Goal: Task Accomplishment & Management: Manage account settings

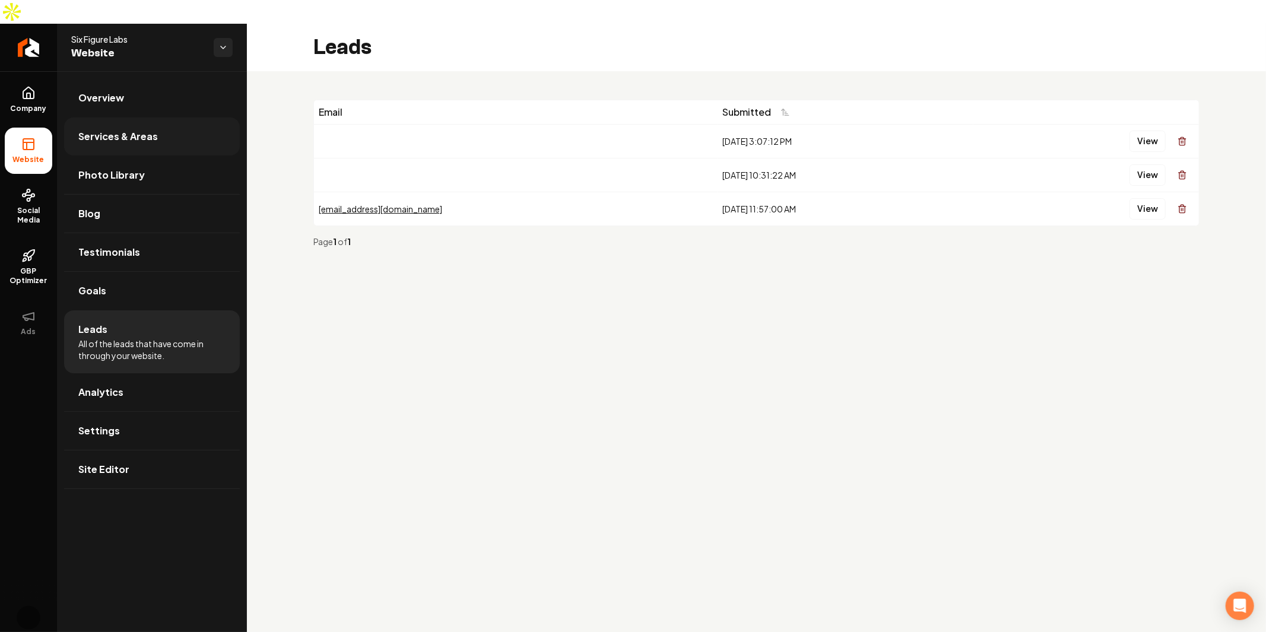
click at [161, 118] on link "Services & Areas" at bounding box center [152, 137] width 176 height 38
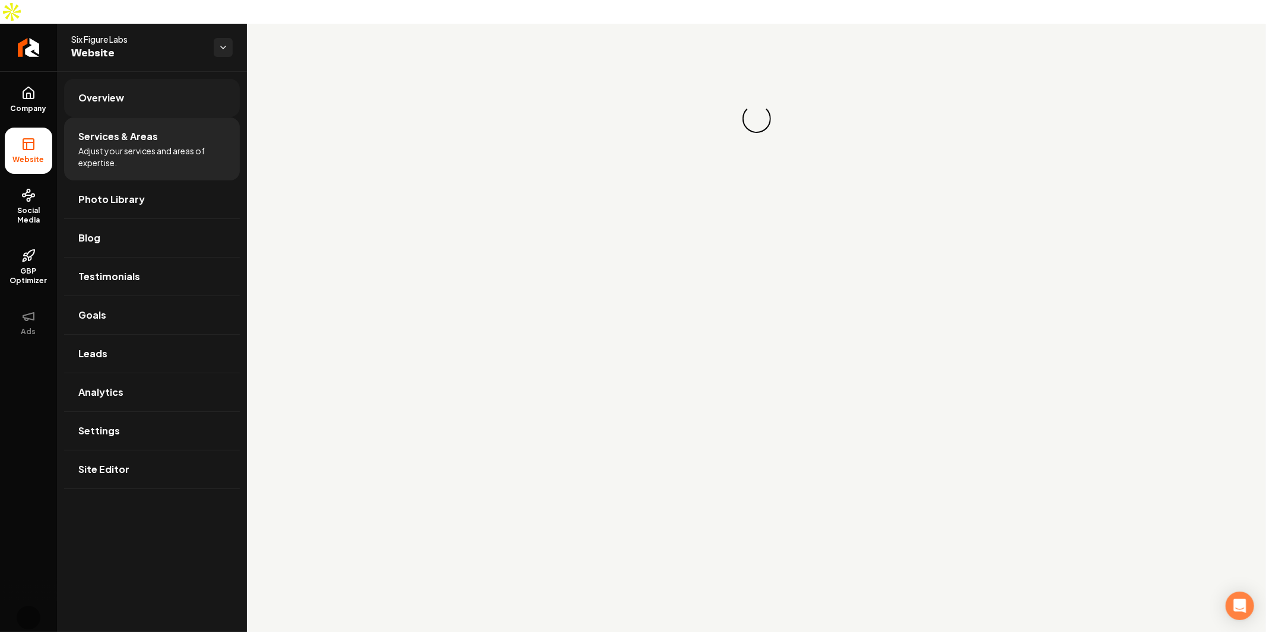
click at [133, 79] on link "Overview" at bounding box center [152, 98] width 176 height 38
click at [33, 79] on link "Company" at bounding box center [28, 100] width 47 height 46
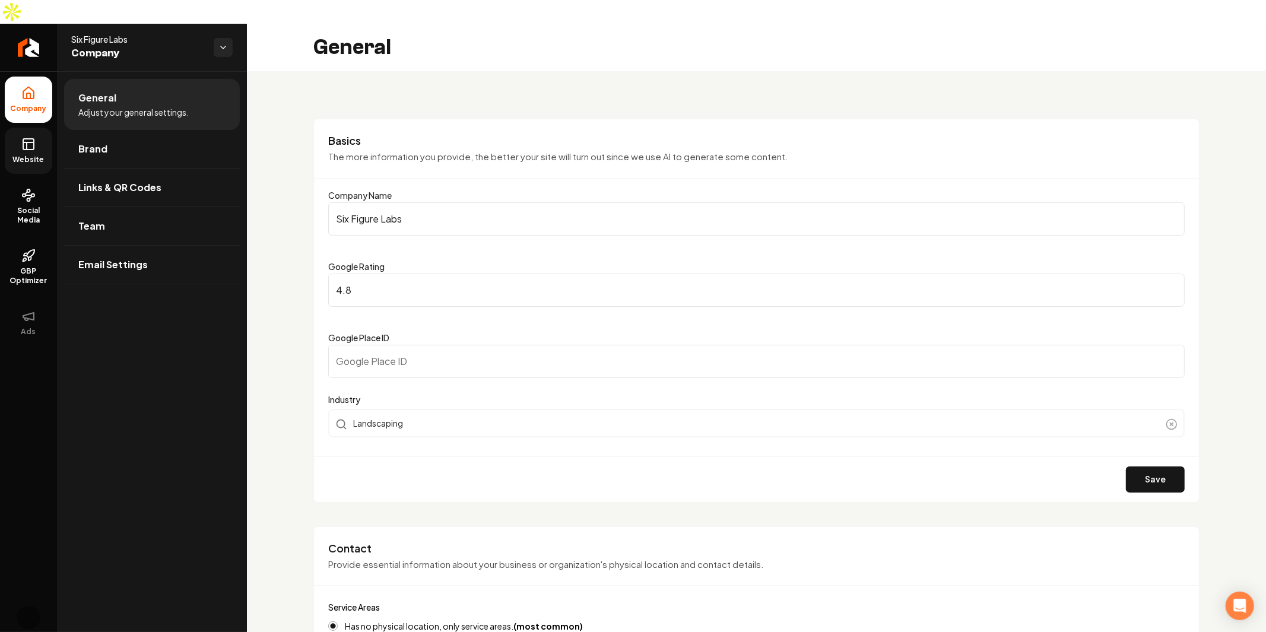
click at [23, 155] on span "Website" at bounding box center [28, 159] width 41 height 9
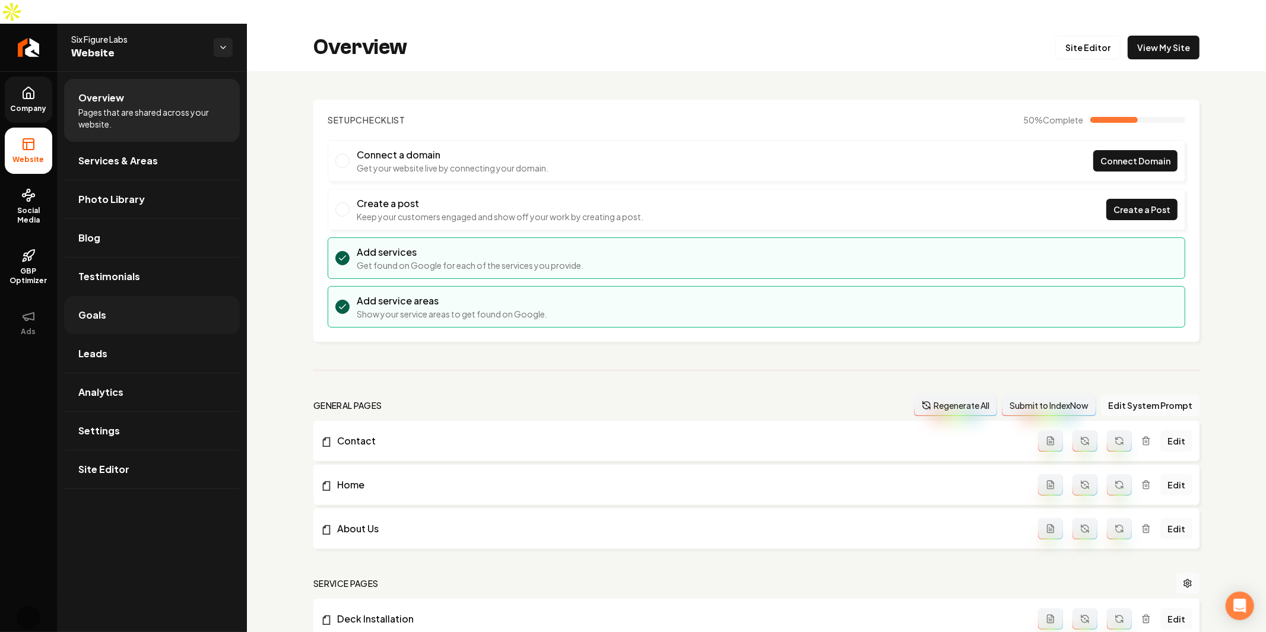
click at [138, 296] on link "Goals" at bounding box center [152, 315] width 176 height 38
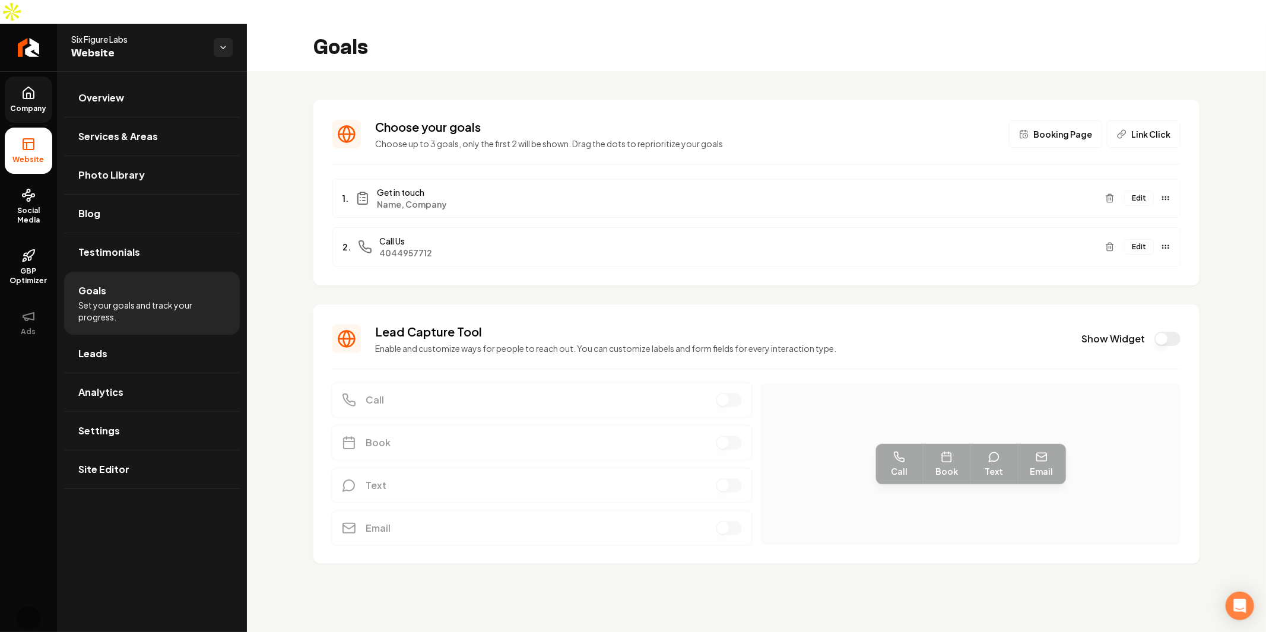
click at [486, 188] on div "1. Get in touch Name, Company Edit" at bounding box center [756, 198] width 848 height 39
click at [1148, 191] on button "Edit" at bounding box center [1139, 198] width 30 height 15
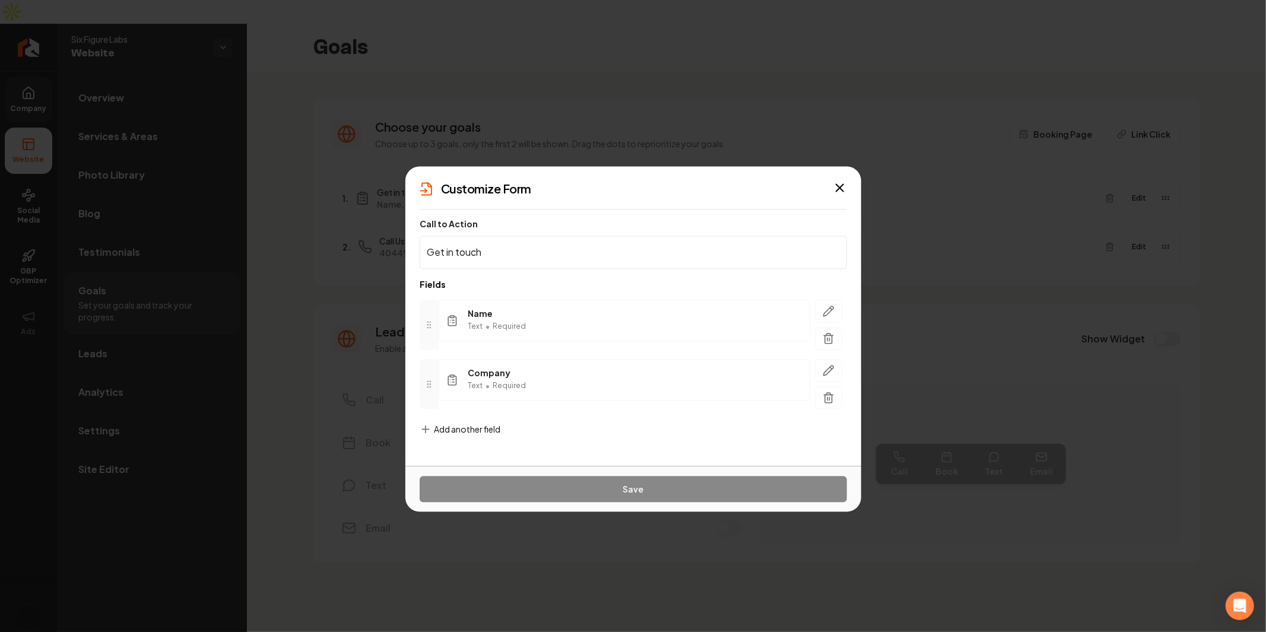
click at [514, 432] on form "Call to Action Get in touch Fields Name Text • Required Company Text • Required…" at bounding box center [633, 336] width 427 height 235
click at [470, 427] on span "Add another field" at bounding box center [467, 429] width 66 height 12
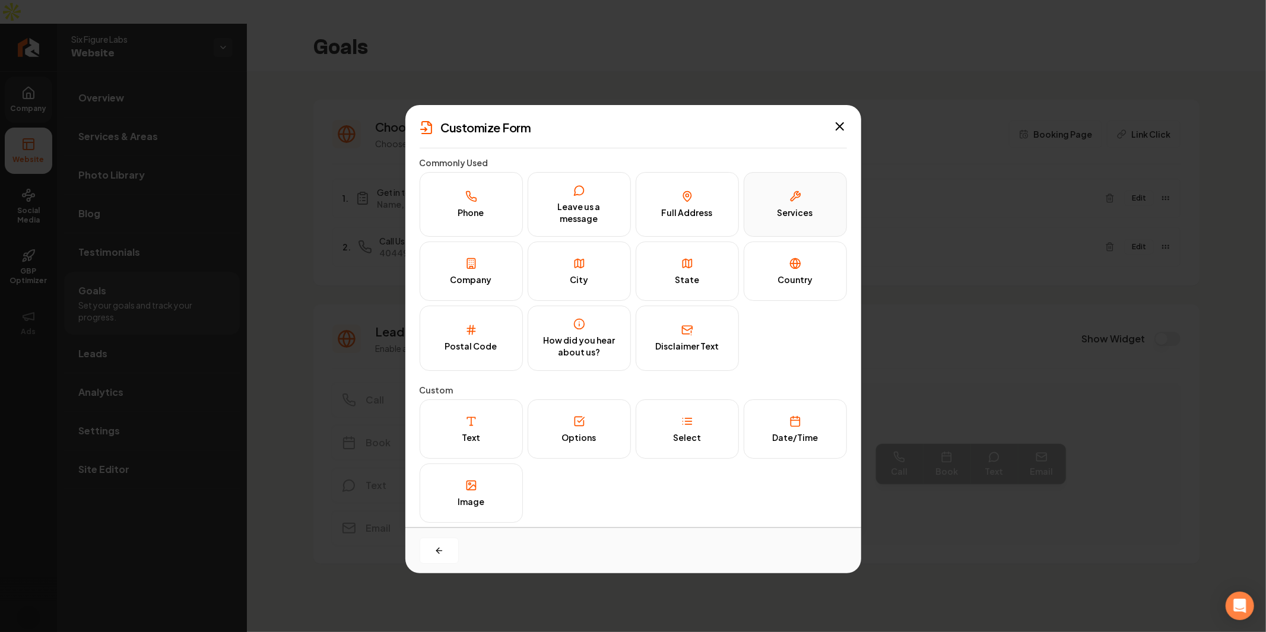
click at [804, 202] on button "Services" at bounding box center [795, 204] width 103 height 65
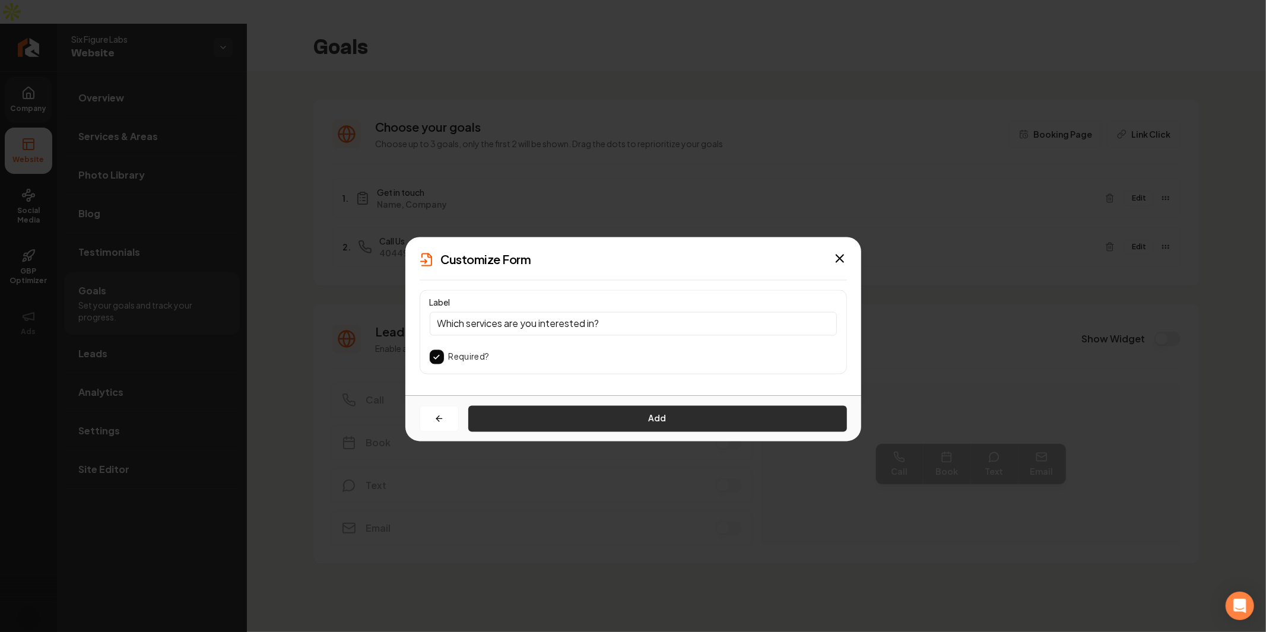
click at [571, 424] on button "Add" at bounding box center [657, 418] width 379 height 26
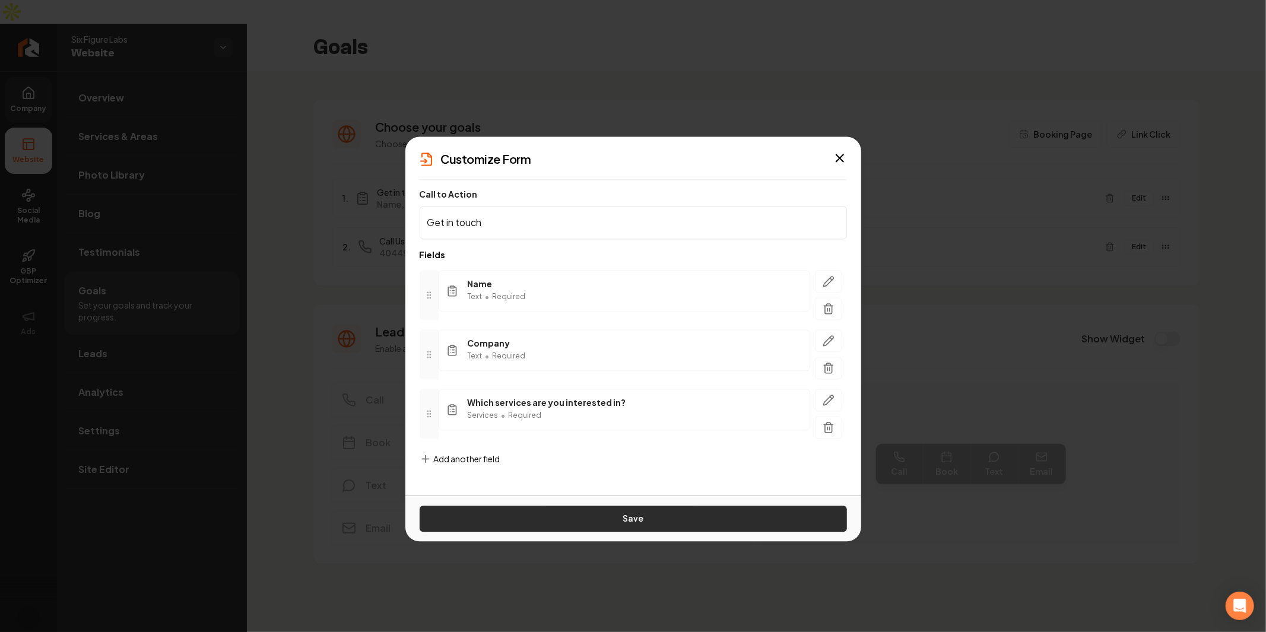
click at [677, 520] on button "Save" at bounding box center [633, 519] width 427 height 26
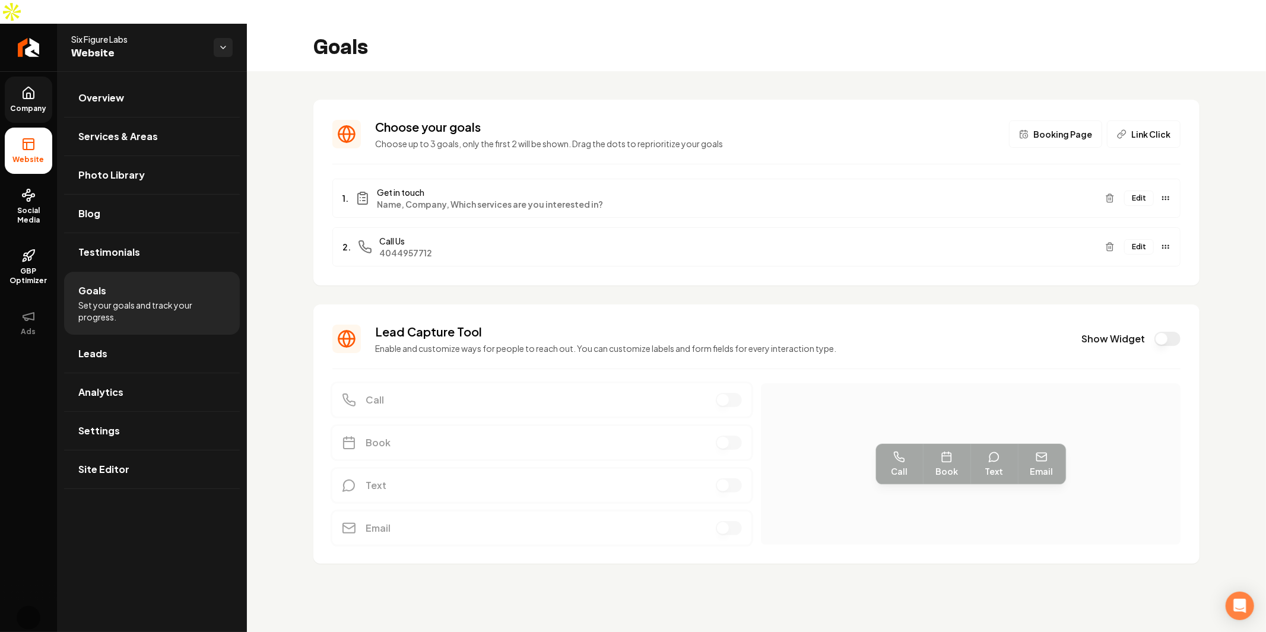
click at [19, 77] on link "Company" at bounding box center [28, 100] width 47 height 46
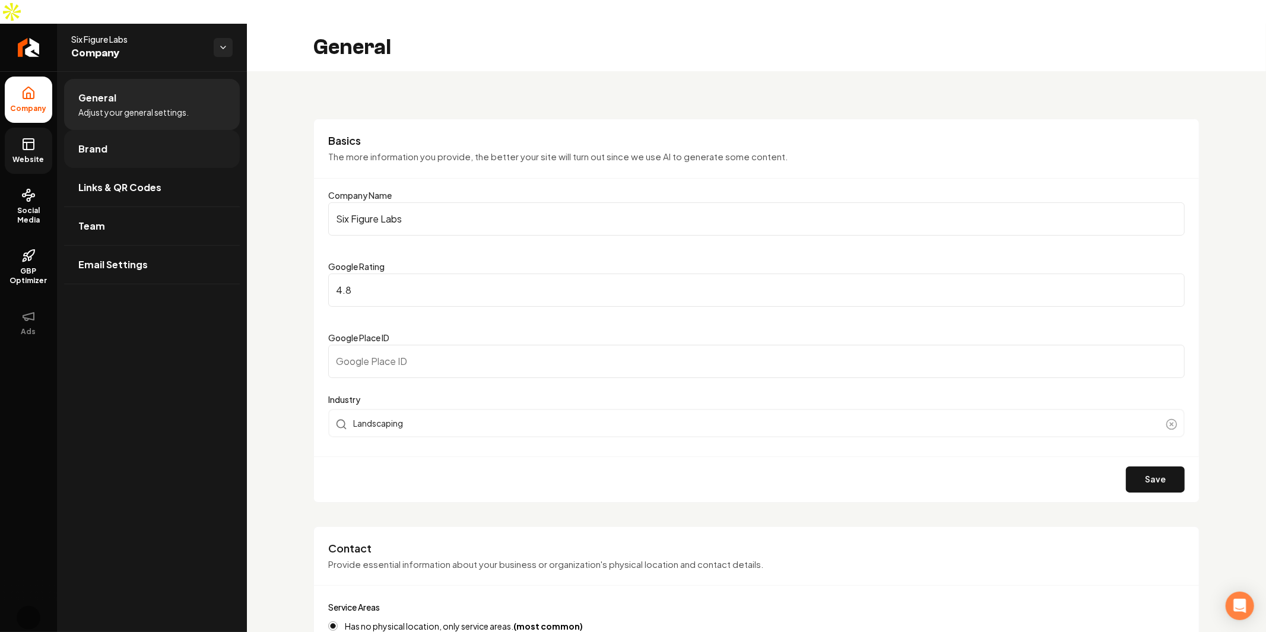
click at [121, 130] on link "Brand" at bounding box center [152, 149] width 176 height 38
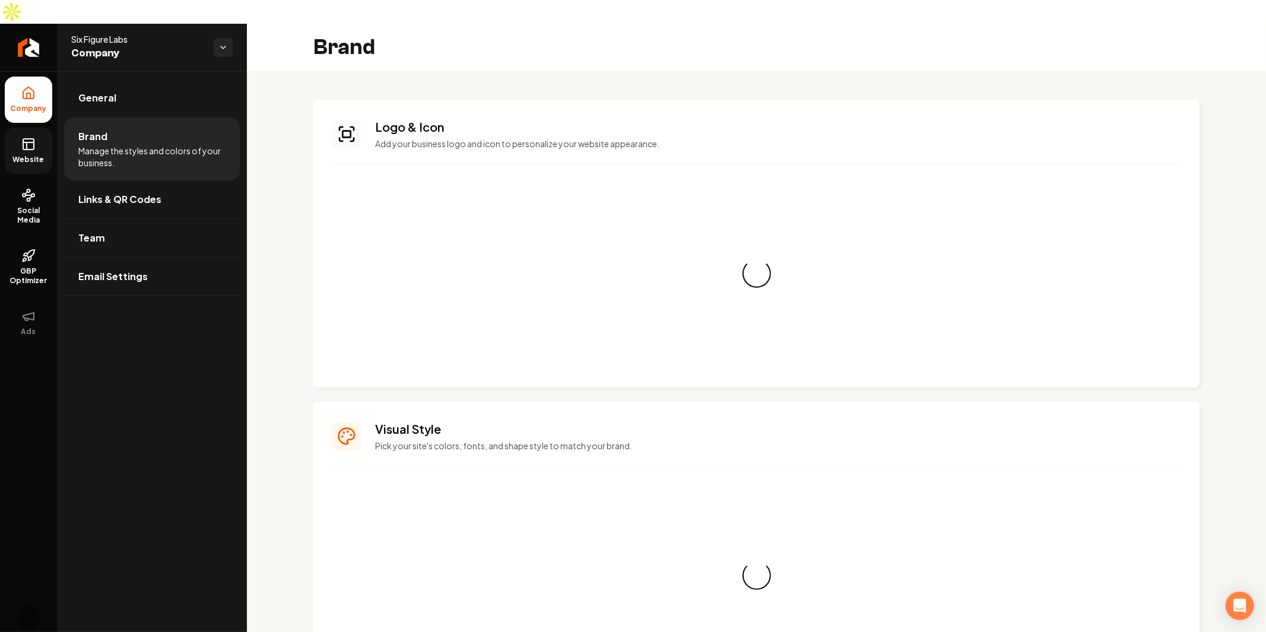
click at [17, 155] on span "Website" at bounding box center [28, 159] width 41 height 9
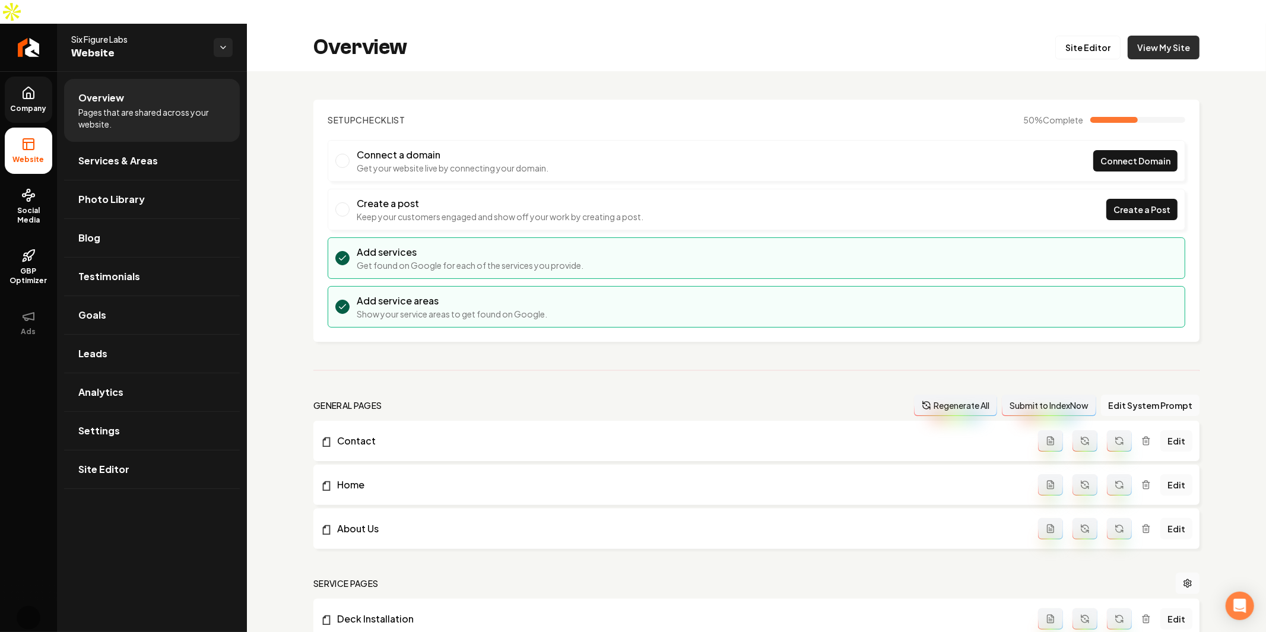
click at [1167, 36] on link "View My Site" at bounding box center [1164, 48] width 72 height 24
